Goal: Transaction & Acquisition: Purchase product/service

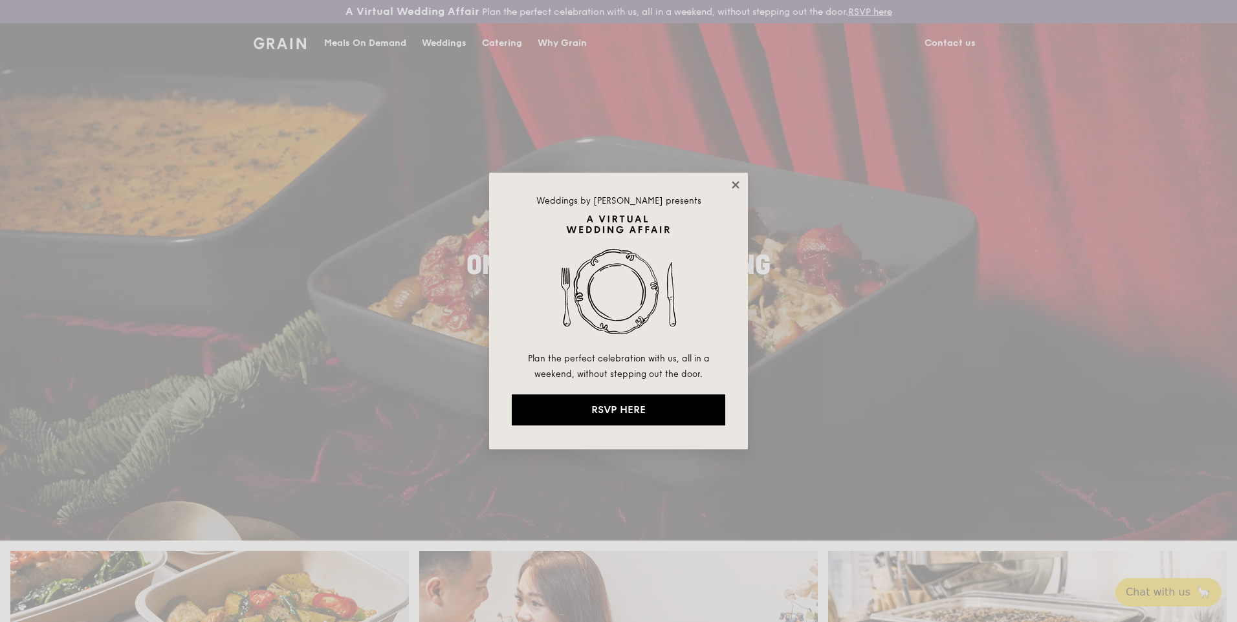
click at [736, 184] on icon at bounding box center [735, 184] width 7 height 7
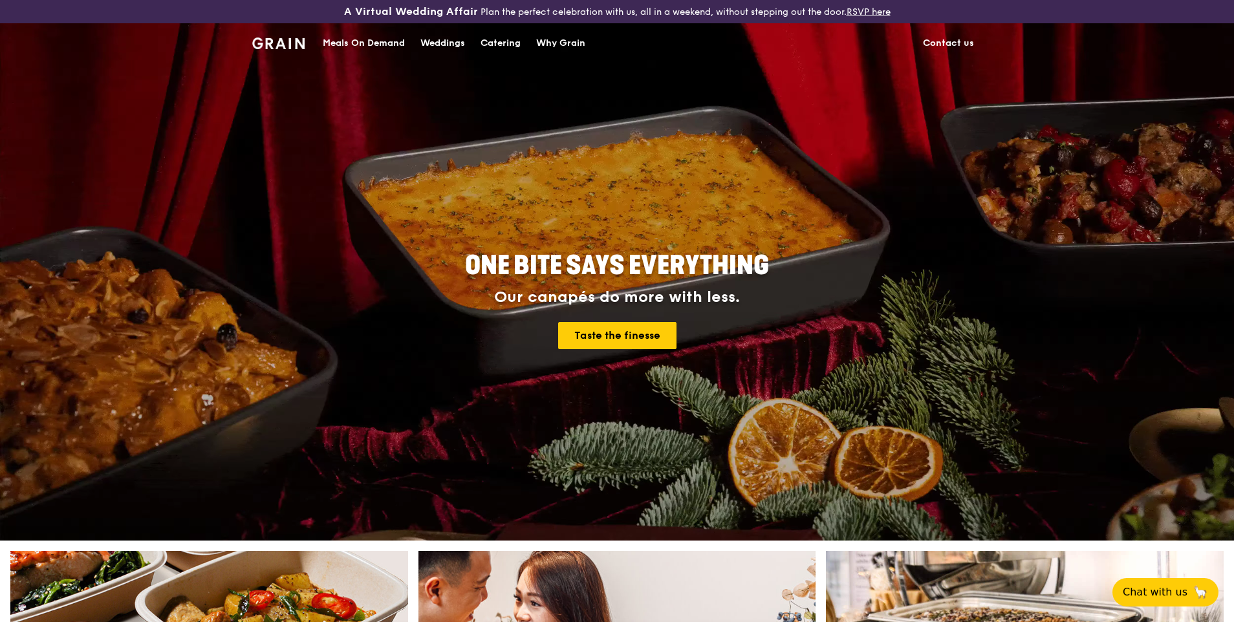
click at [353, 43] on div "Meals On Demand" at bounding box center [364, 43] width 82 height 39
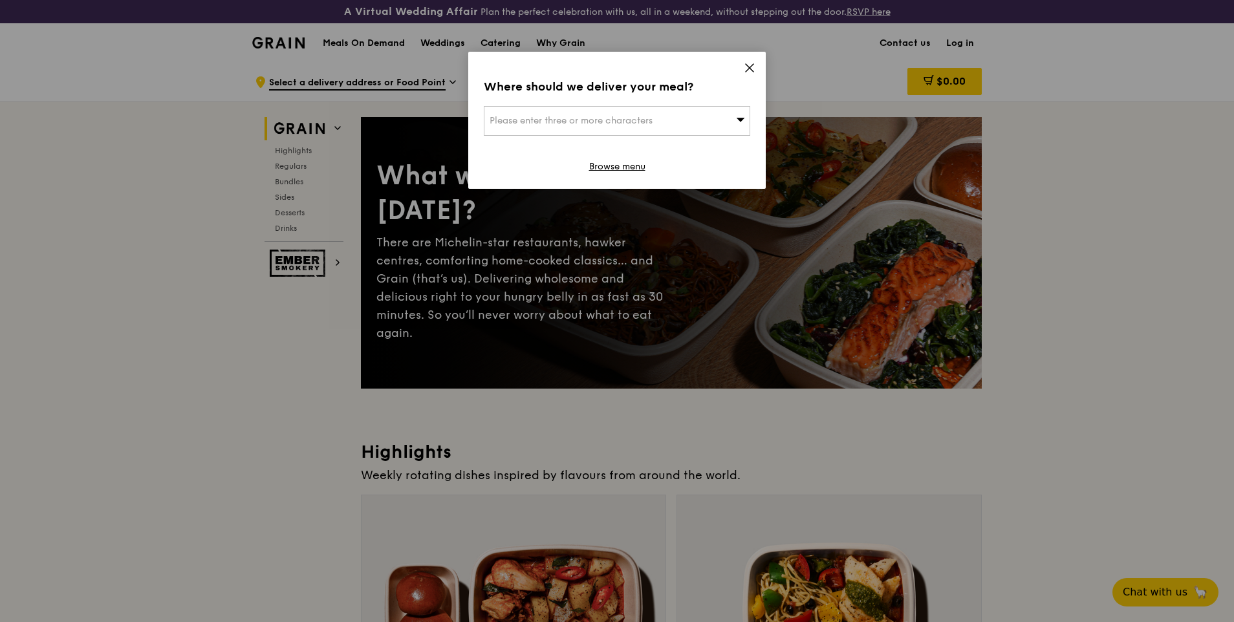
click at [744, 125] on span at bounding box center [740, 120] width 9 height 13
click at [744, 125] on input "search" at bounding box center [617, 121] width 265 height 28
click at [752, 71] on icon at bounding box center [750, 68] width 12 height 12
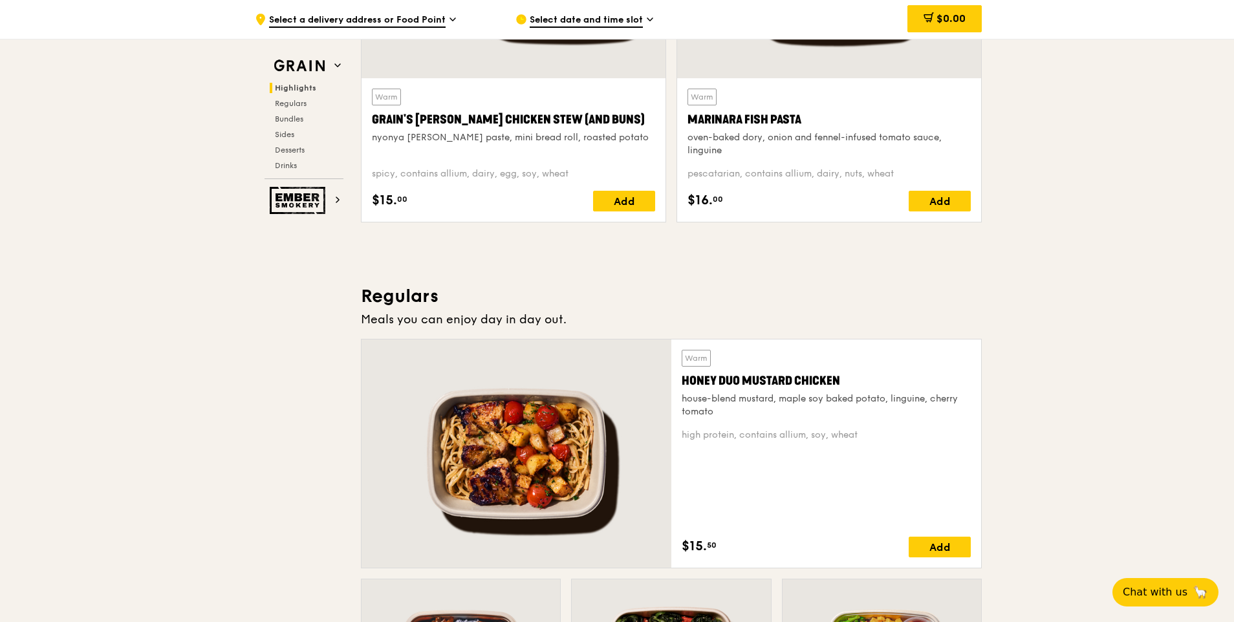
scroll to position [644, 0]
